Goal: Task Accomplishment & Management: Complete application form

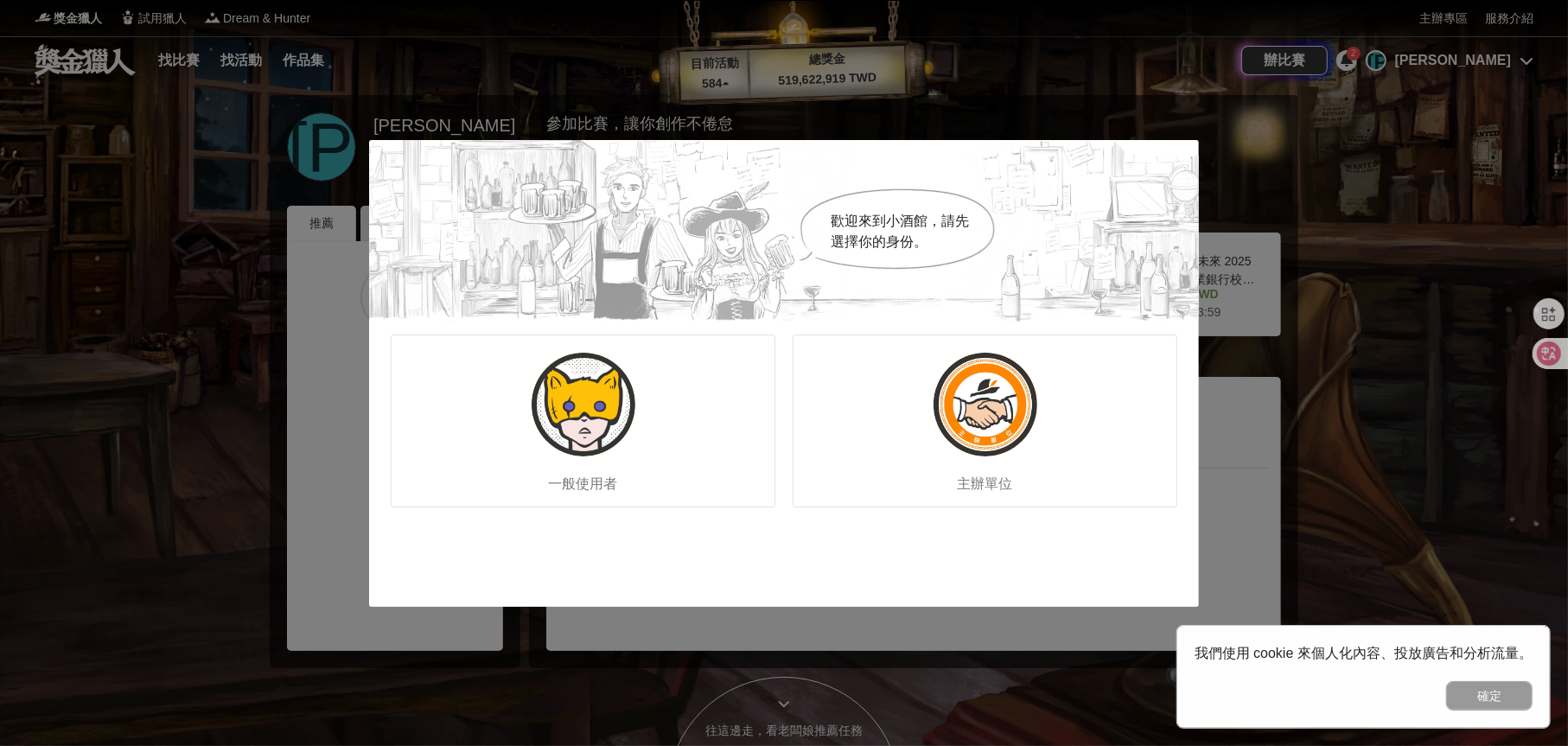
click at [1376, 210] on div "歡迎來到小酒館，請先選擇你的身份。 一般使用者 主辦單位" at bounding box center [784, 373] width 1568 height 746
click at [1385, 210] on div "歡迎來到小酒館，請先選擇你的身份。 一般使用者 主辦單位" at bounding box center [784, 373] width 1568 height 746
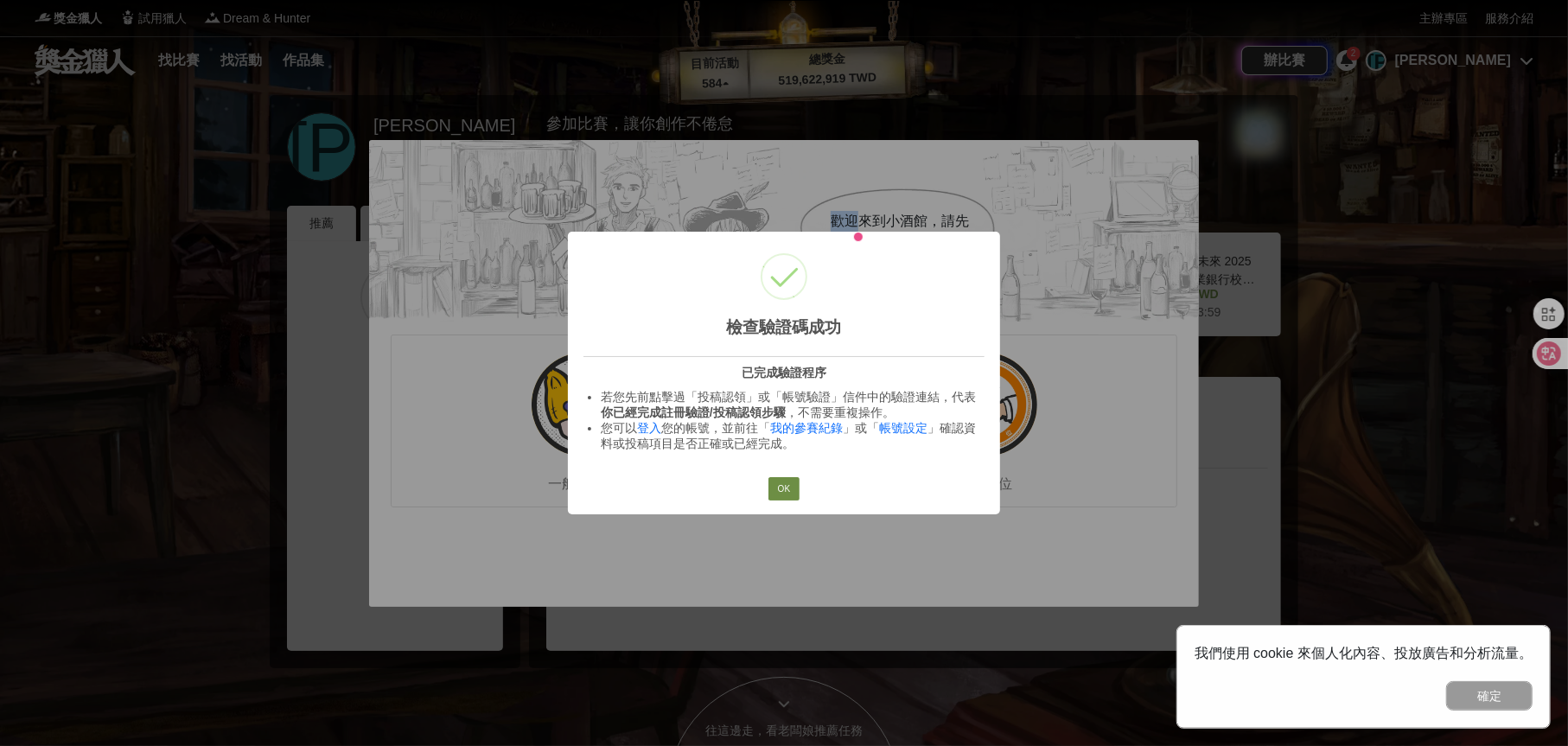
click at [782, 488] on button "OK" at bounding box center [784, 489] width 32 height 24
